Goal: Information Seeking & Learning: Find specific fact

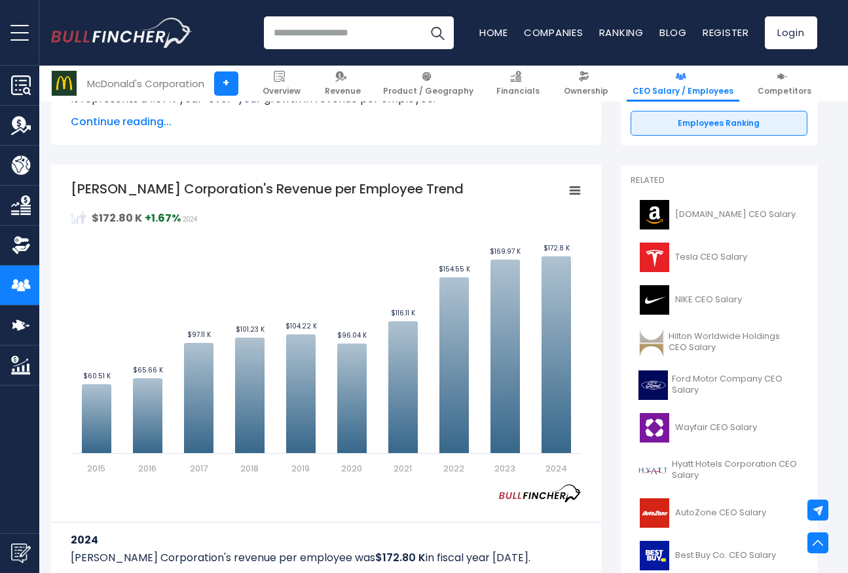
scroll to position [281, 0]
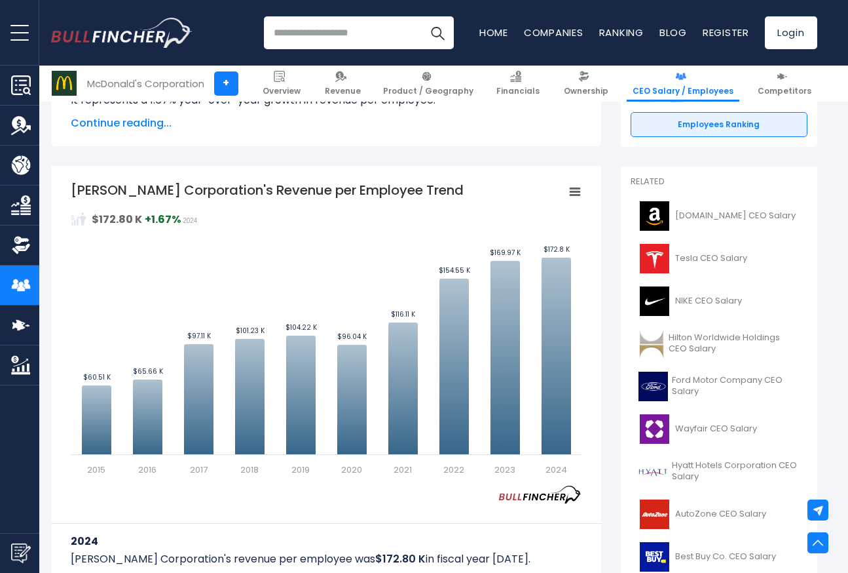
drag, startPoint x: 276, startPoint y: 187, endPoint x: 403, endPoint y: 187, distance: 126.4
click at [403, 187] on tspan "[PERSON_NAME] Corporation's Revenue per Employee Trend" at bounding box center [267, 190] width 393 height 18
drag, startPoint x: 389, startPoint y: 192, endPoint x: 243, endPoint y: 189, distance: 146.1
click at [244, 189] on tspan "[PERSON_NAME] Corporation's Revenue per Employee Trend" at bounding box center [267, 190] width 393 height 18
drag, startPoint x: 243, startPoint y: 189, endPoint x: 392, endPoint y: 189, distance: 148.7
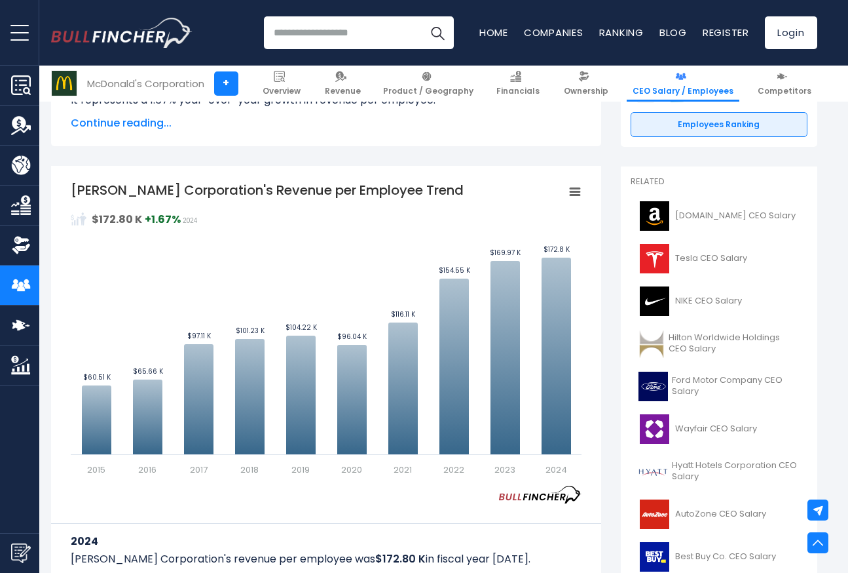
click at [392, 189] on tspan "[PERSON_NAME] Corporation's Revenue per Employee Trend" at bounding box center [267, 190] width 393 height 18
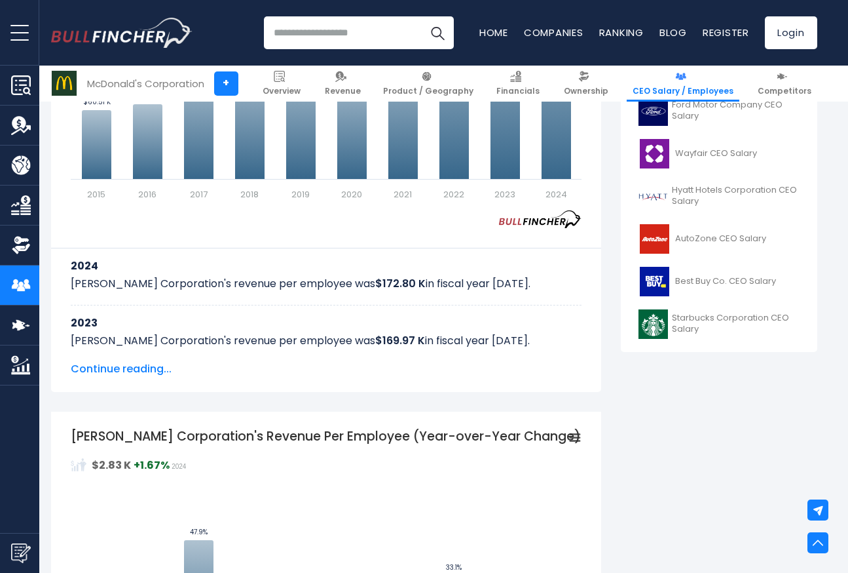
scroll to position [567, 0]
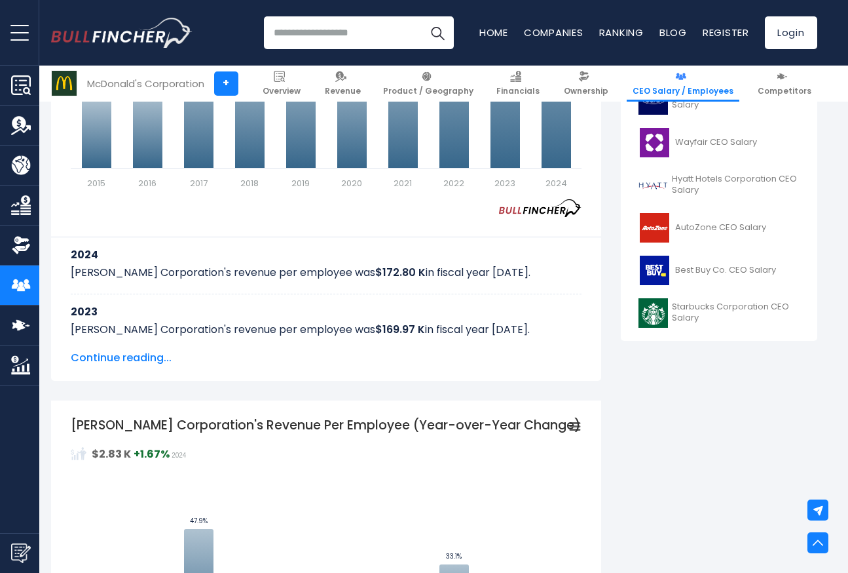
click at [182, 273] on p "[PERSON_NAME] Corporation's revenue per employee was $172.80 K in fiscal year […" at bounding box center [326, 273] width 511 height 16
drag, startPoint x: 182, startPoint y: 273, endPoint x: 440, endPoint y: 265, distance: 257.6
click at [440, 265] on p "[PERSON_NAME] Corporation's revenue per employee was $172.80 K in fiscal year […" at bounding box center [326, 273] width 511 height 16
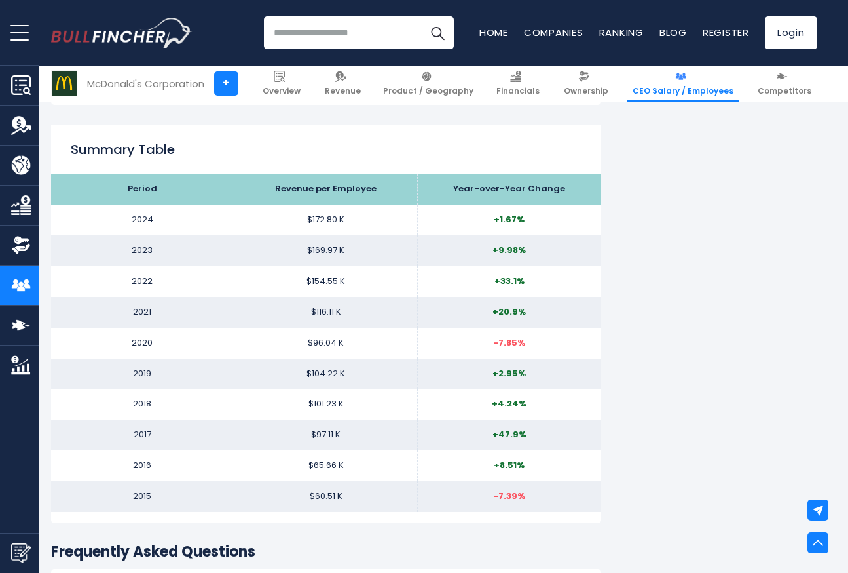
scroll to position [1357, 0]
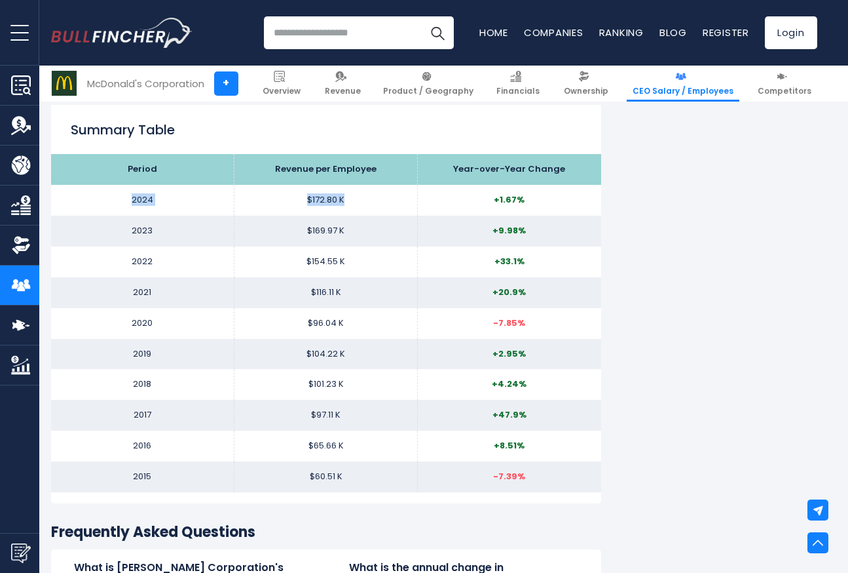
drag, startPoint x: 124, startPoint y: 197, endPoint x: 359, endPoint y: 198, distance: 234.5
click at [359, 198] on tr "2024 $172.80 K +1.67%" at bounding box center [326, 200] width 550 height 31
click at [359, 198] on td "$172.80 K" at bounding box center [326, 200] width 183 height 31
drag, startPoint x: 322, startPoint y: 199, endPoint x: 279, endPoint y: 199, distance: 43.2
click at [279, 199] on td "$172.80 K" at bounding box center [326, 200] width 183 height 31
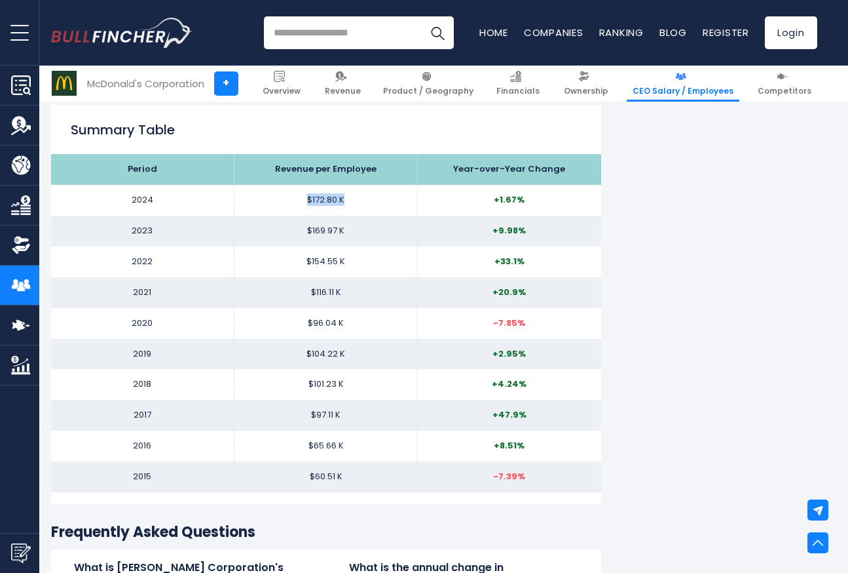
drag, startPoint x: 279, startPoint y: 199, endPoint x: 411, endPoint y: 199, distance: 131.7
click at [411, 199] on td "$172.80 K" at bounding box center [326, 200] width 183 height 31
drag, startPoint x: 383, startPoint y: 170, endPoint x: 261, endPoint y: 170, distance: 121.2
click at [261, 170] on th "Revenue per Employee" at bounding box center [326, 169] width 183 height 31
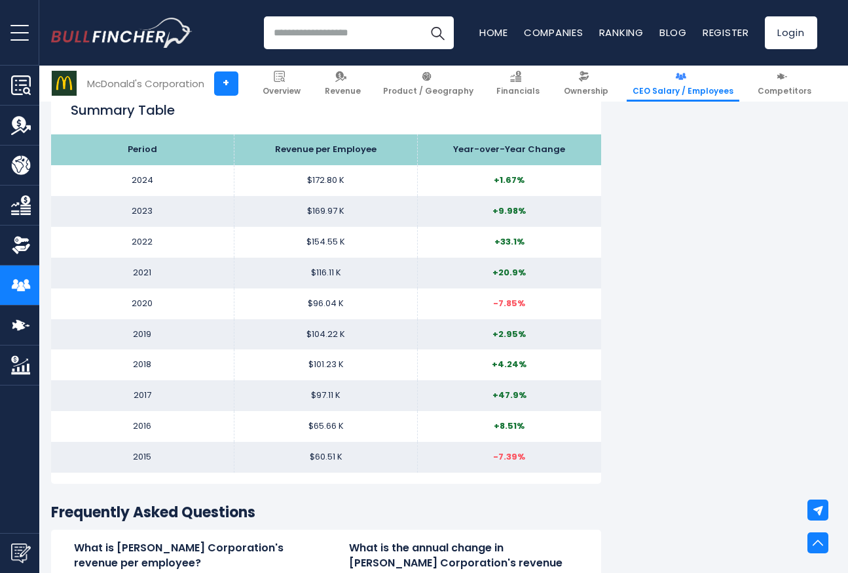
scroll to position [1159, 0]
